Goal: Purchase product/service

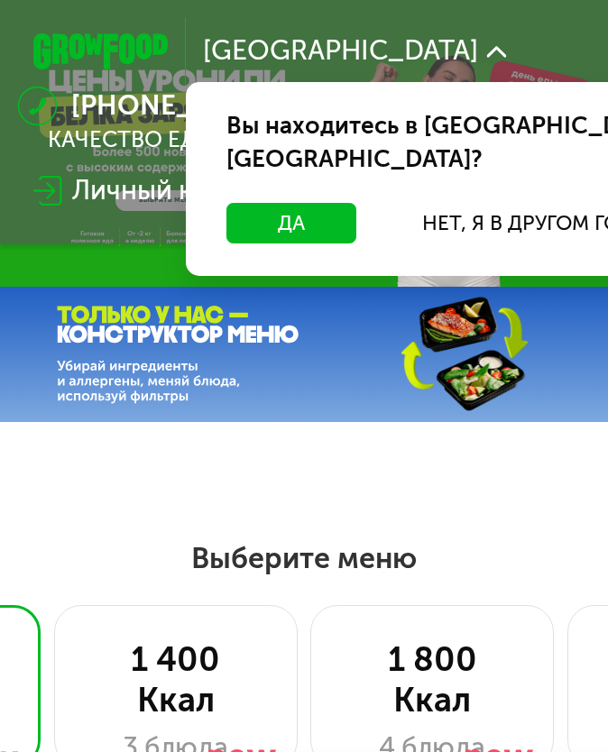
click at [326, 203] on button "Да" at bounding box center [291, 223] width 130 height 41
